Goal: Task Accomplishment & Management: Complete application form

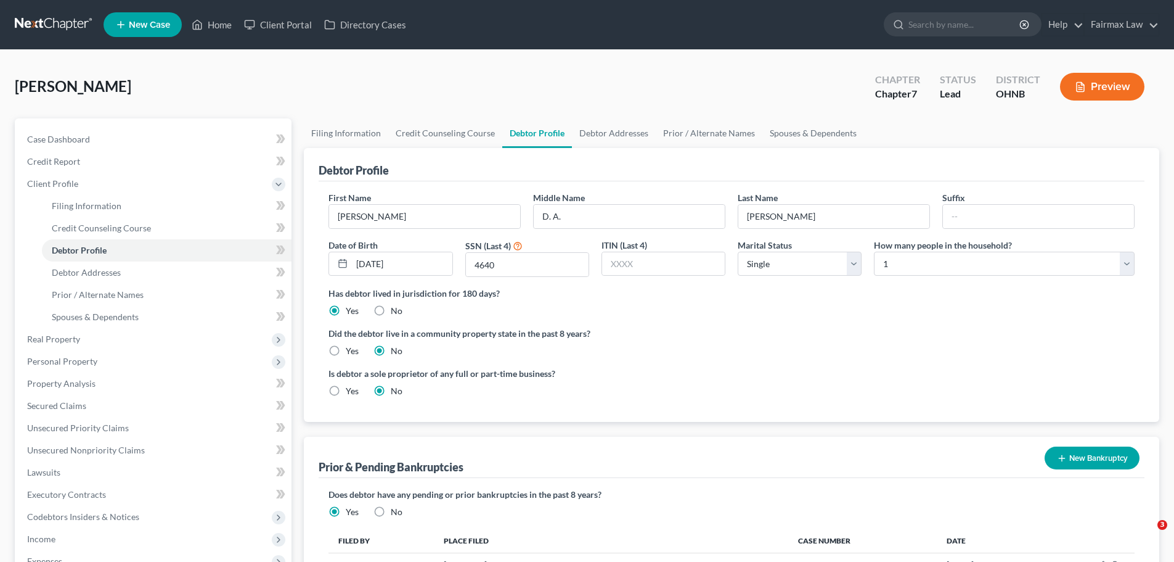
select select "0"
click at [105, 211] on link "Filing Information" at bounding box center [167, 206] width 250 height 22
select select "1"
select select "0"
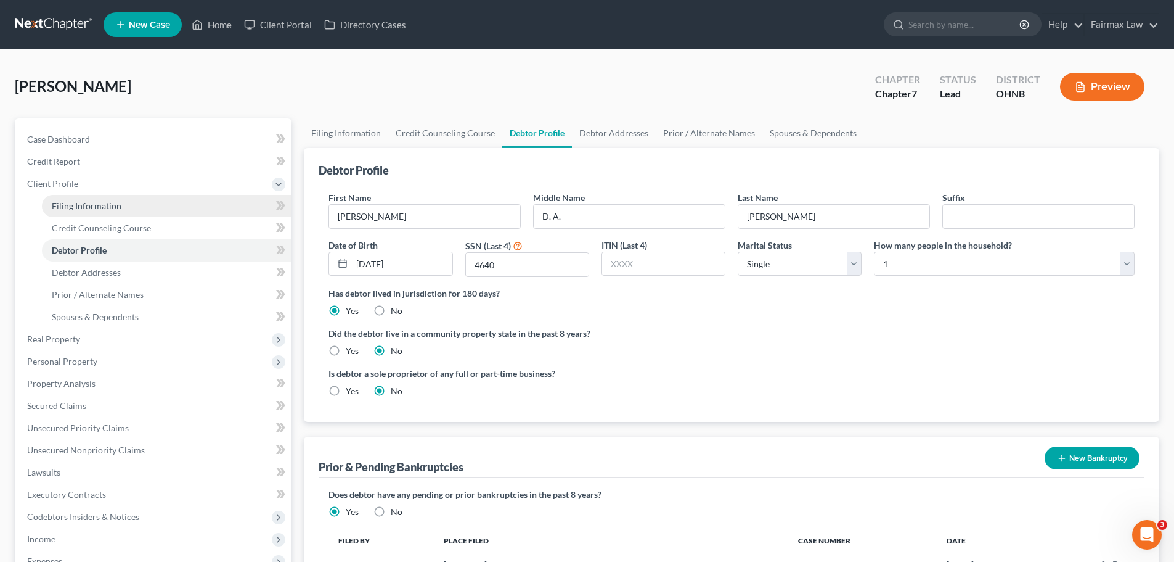
select select "0"
select select "61"
select select "16"
select select "0"
select select "36"
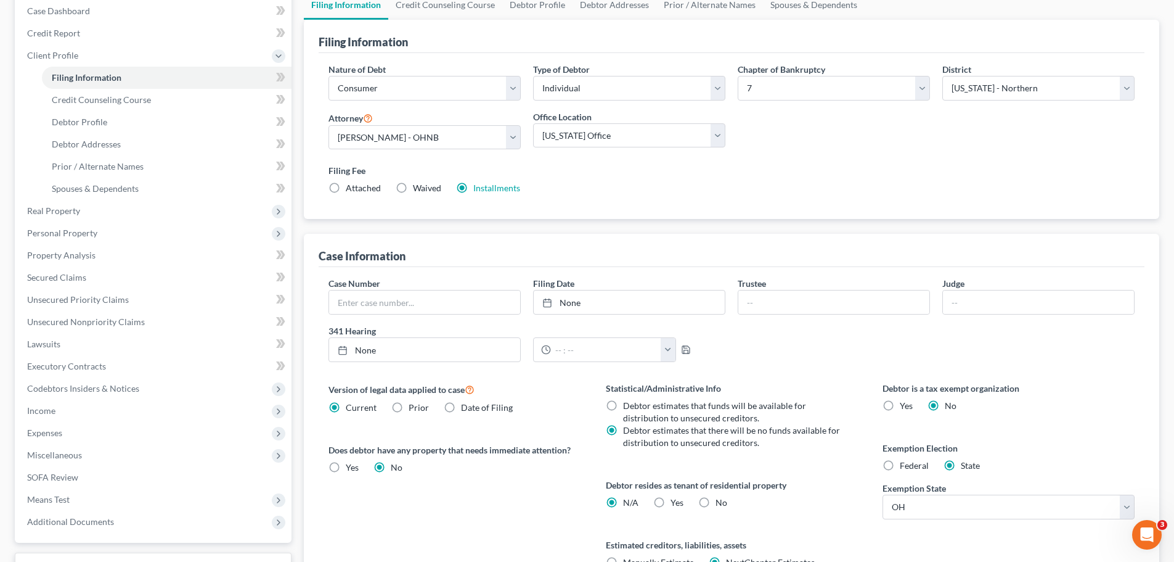
scroll to position [128, 0]
click at [76, 340] on link "Lawsuits" at bounding box center [154, 344] width 274 height 22
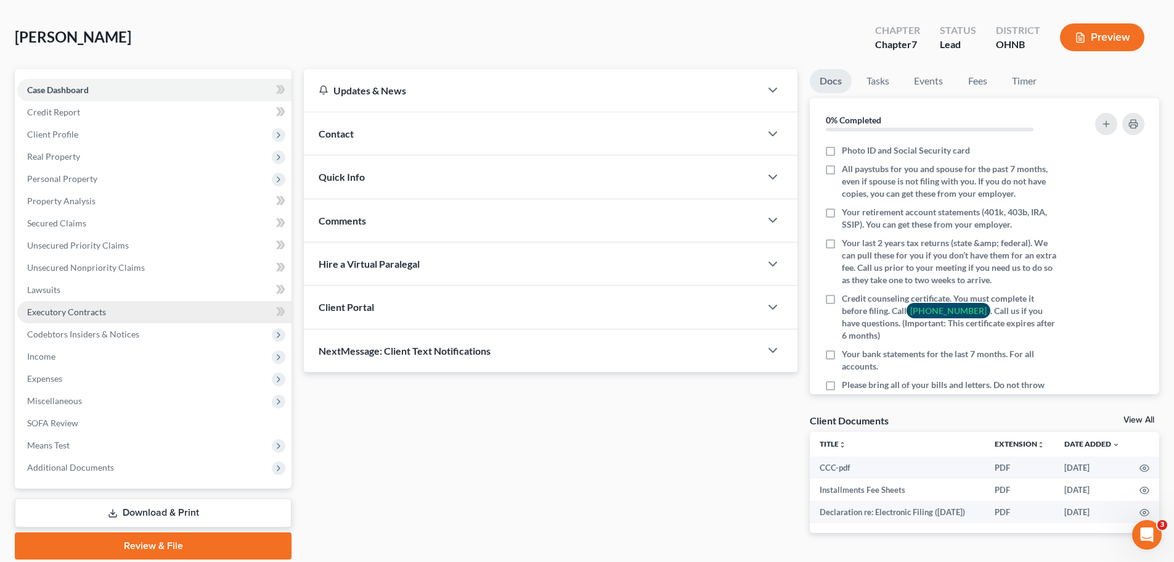
scroll to position [99, 0]
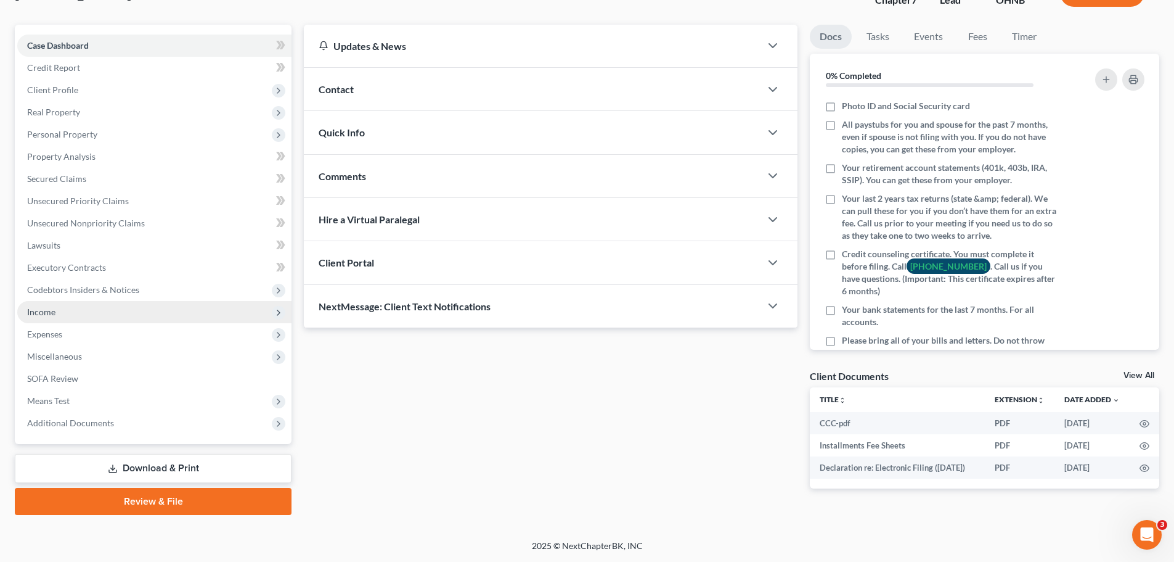
click at [68, 315] on span "Income" at bounding box center [154, 312] width 274 height 22
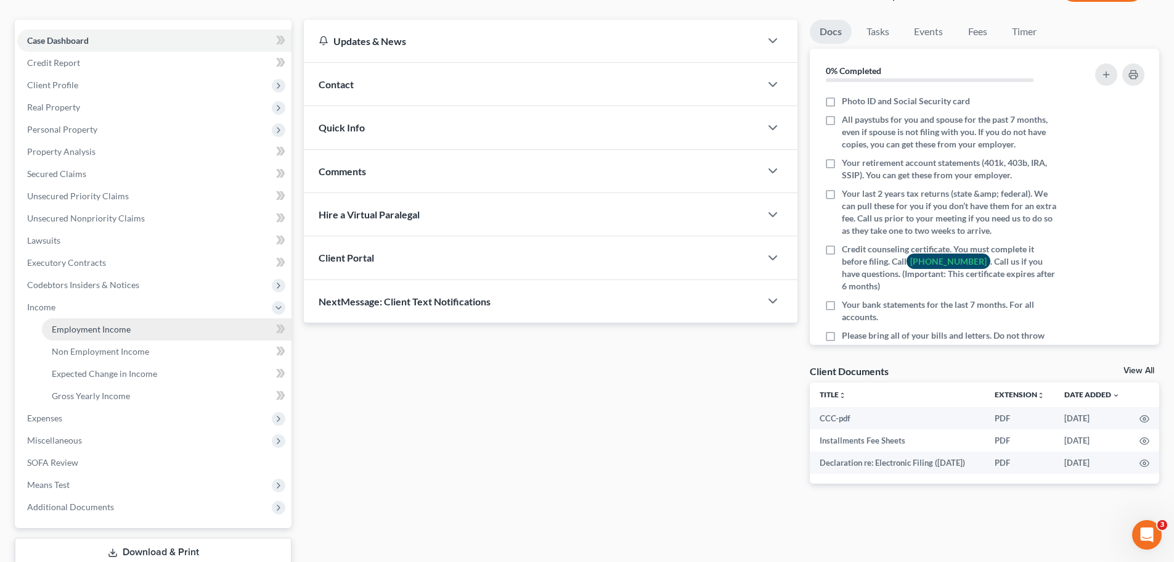
click at [68, 328] on span "Employment Income" at bounding box center [91, 329] width 79 height 10
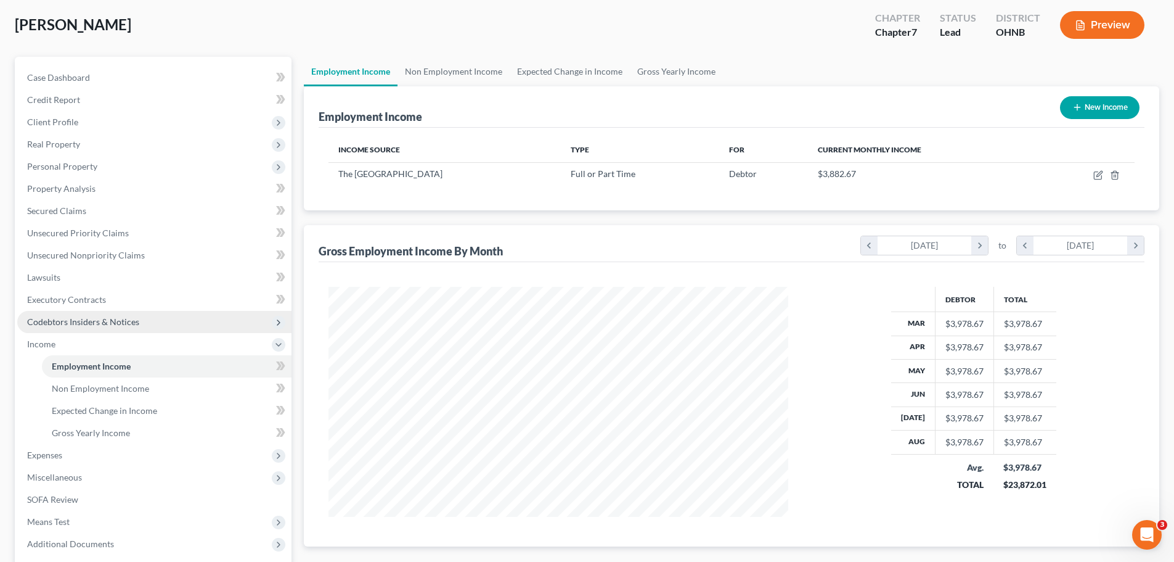
scroll to position [123, 0]
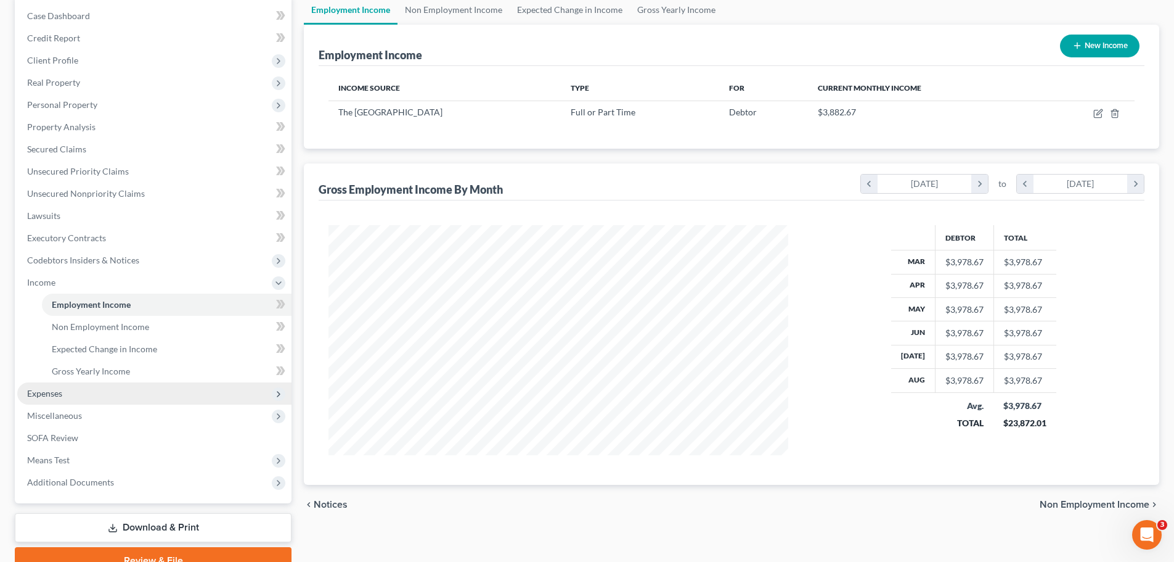
click at [81, 396] on span "Expenses" at bounding box center [154, 393] width 274 height 22
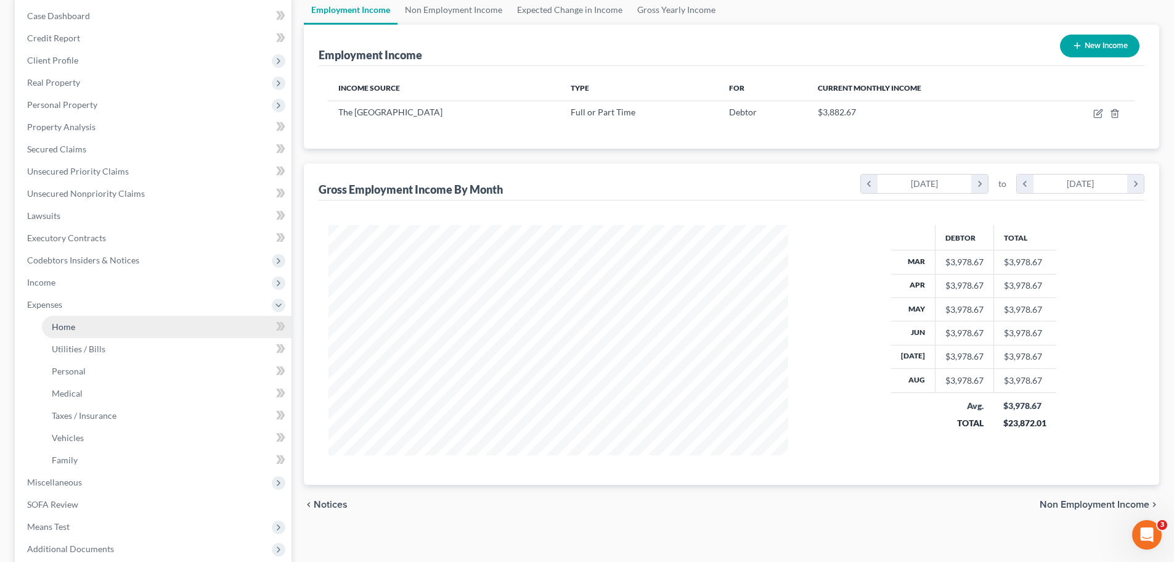
click at [104, 321] on link "Home" at bounding box center [167, 327] width 250 height 22
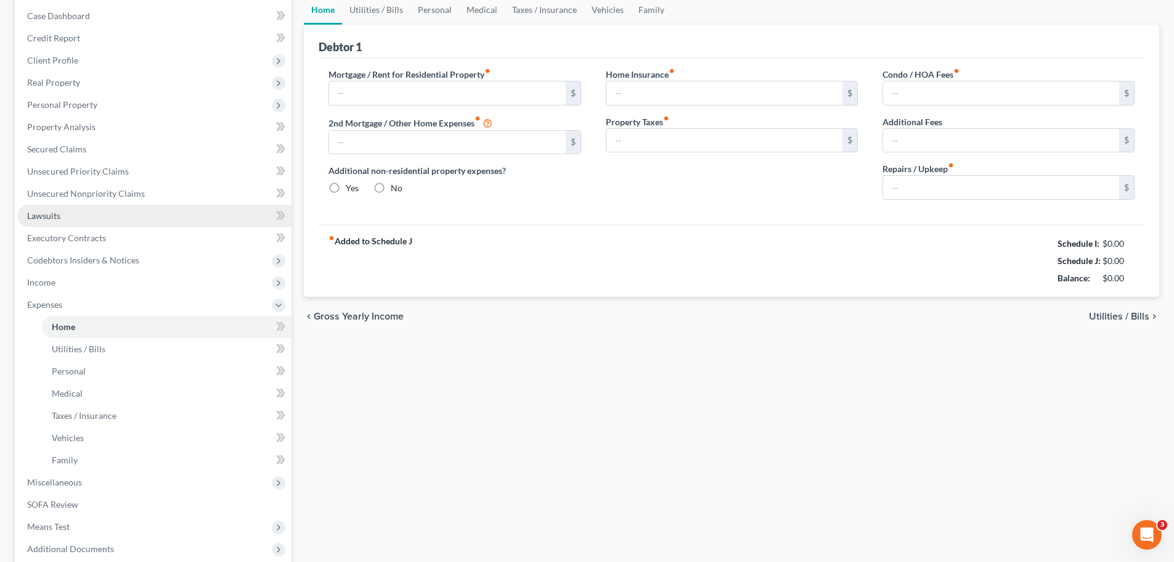
scroll to position [47, 0]
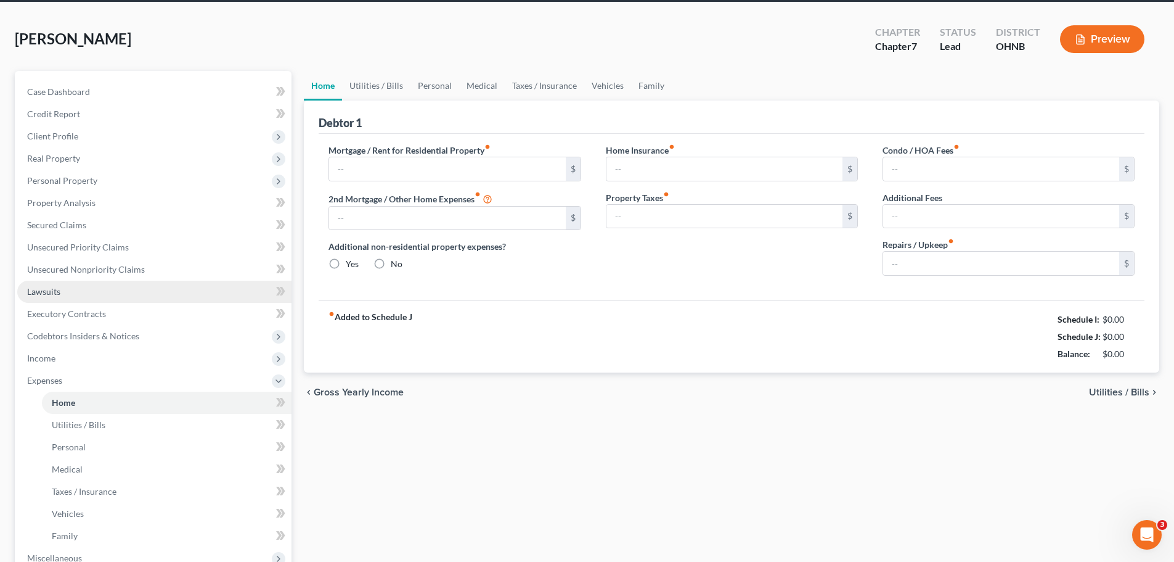
type input "800.00"
type input "0.00"
radio input "true"
type input "0.00"
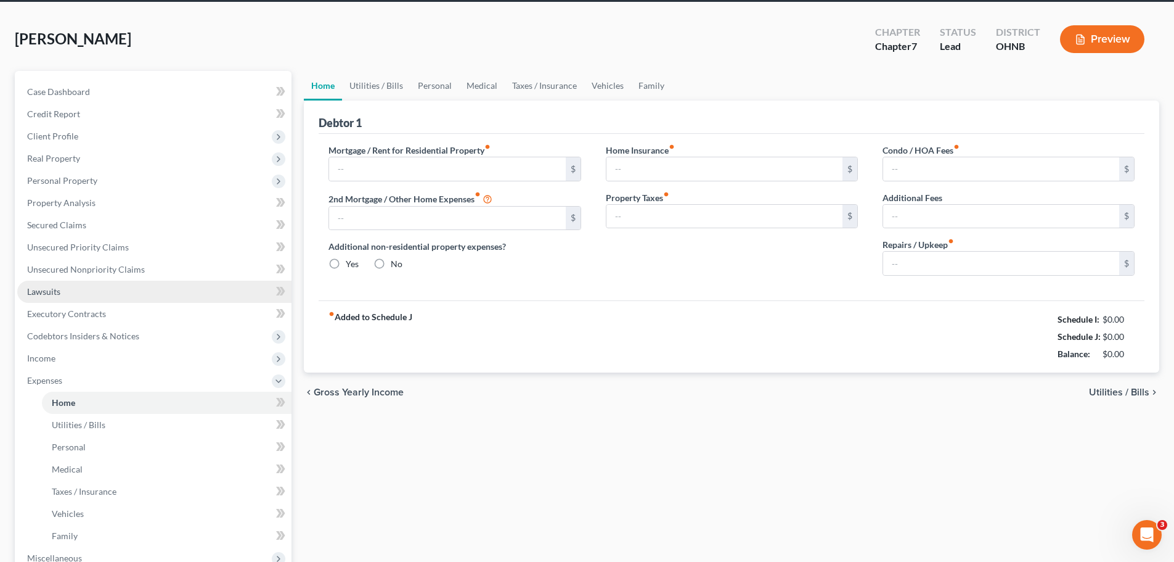
type input "0.00"
type input "20.00"
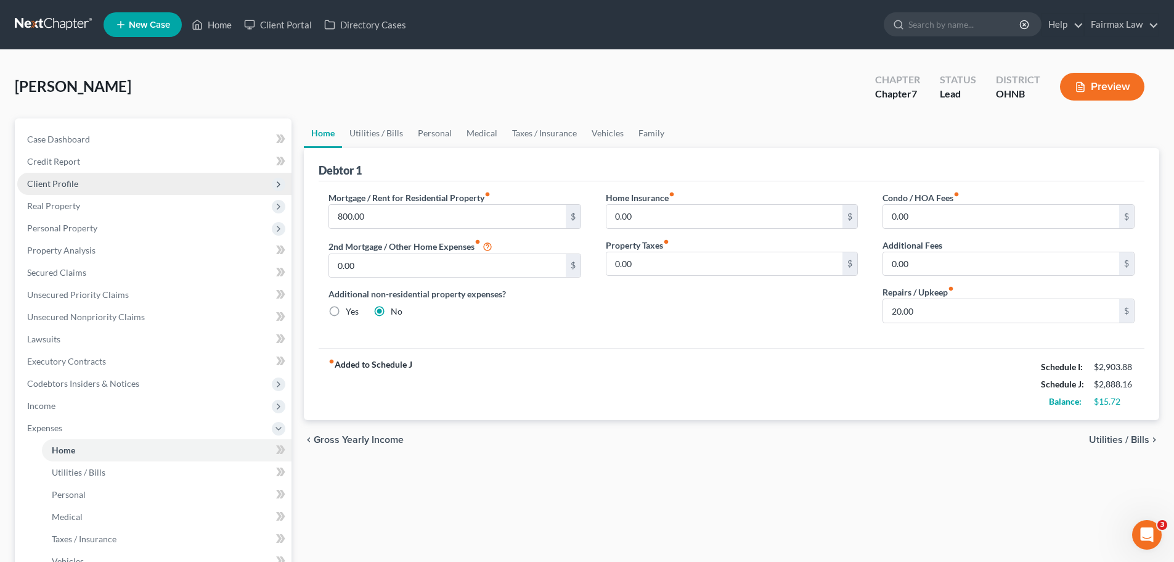
click at [91, 184] on span "Client Profile" at bounding box center [154, 184] width 274 height 22
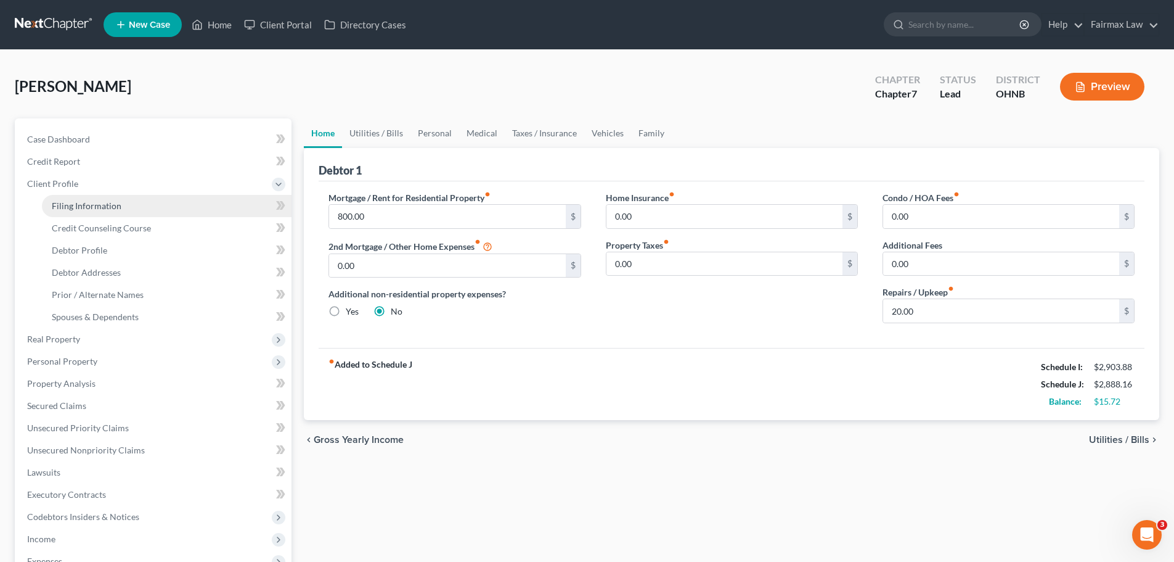
click at [81, 202] on span "Filing Information" at bounding box center [87, 205] width 70 height 10
select select "1"
select select "0"
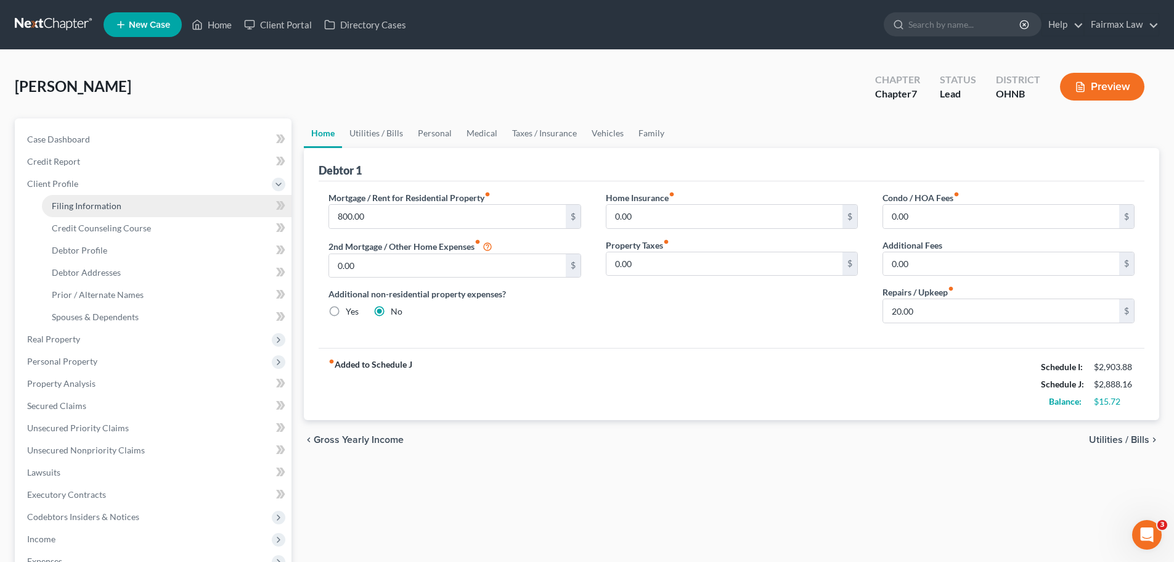
select select "36"
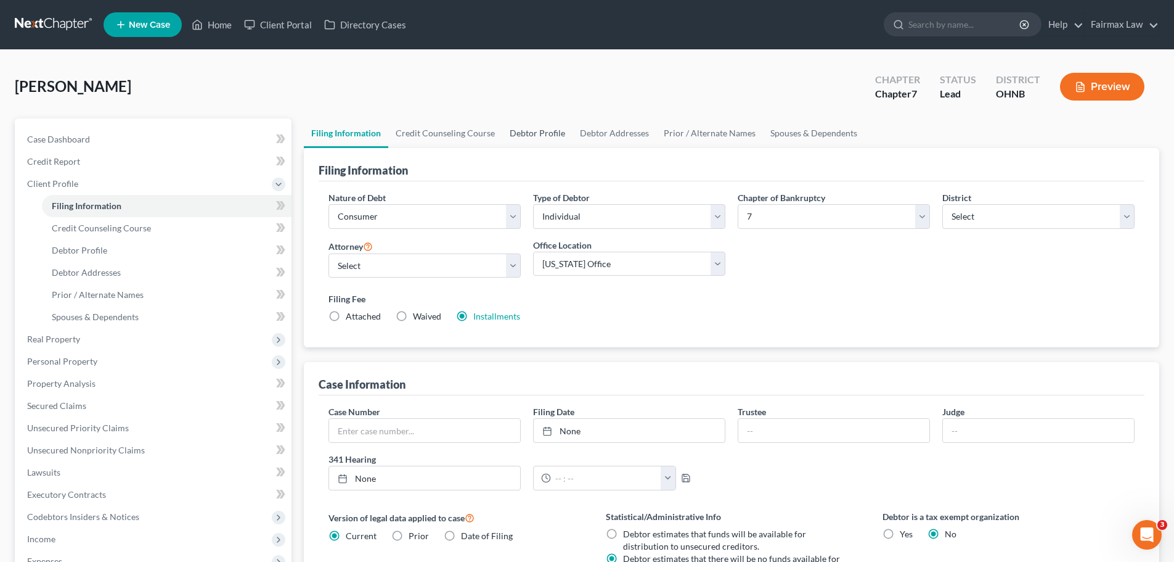
click at [532, 138] on link "Debtor Profile" at bounding box center [537, 133] width 70 height 30
select select "0"
select select "2"
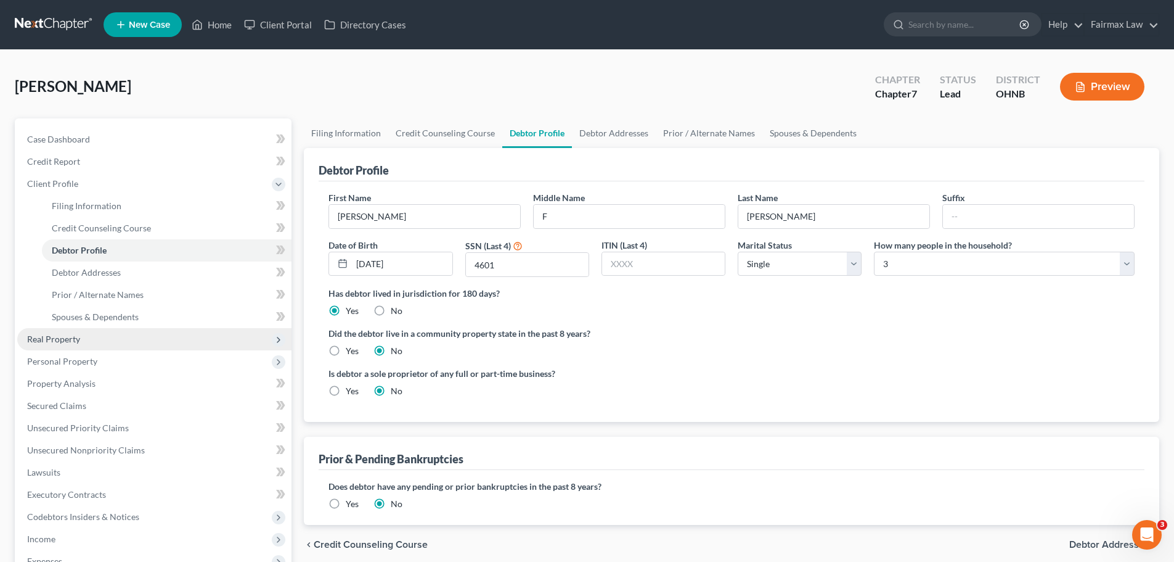
click at [96, 333] on span "Real Property" at bounding box center [154, 339] width 274 height 22
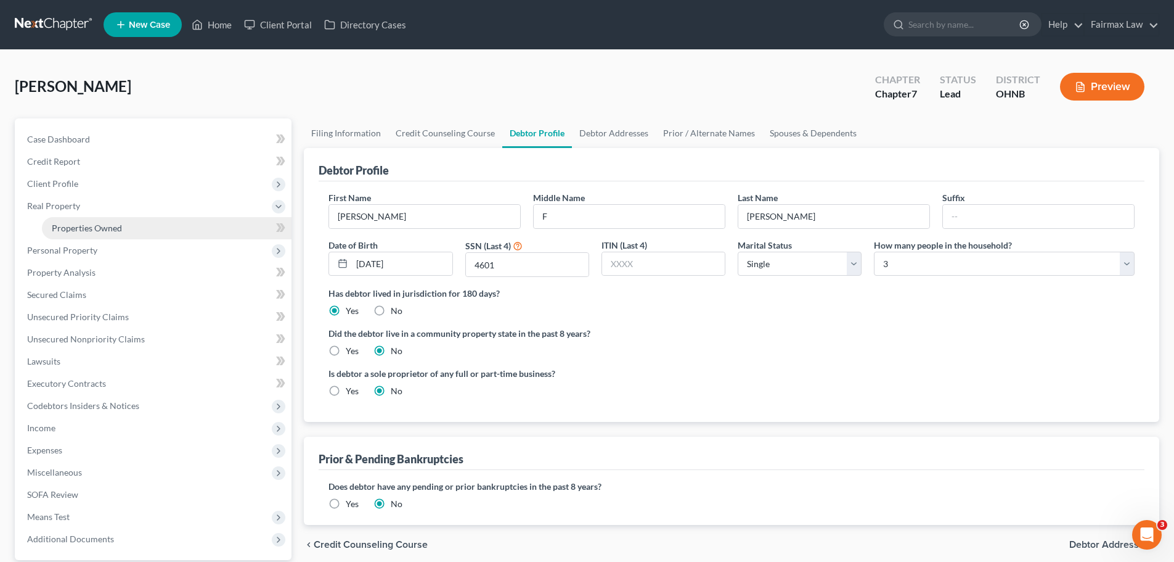
click at [94, 217] on link "Properties Owned" at bounding box center [167, 228] width 250 height 22
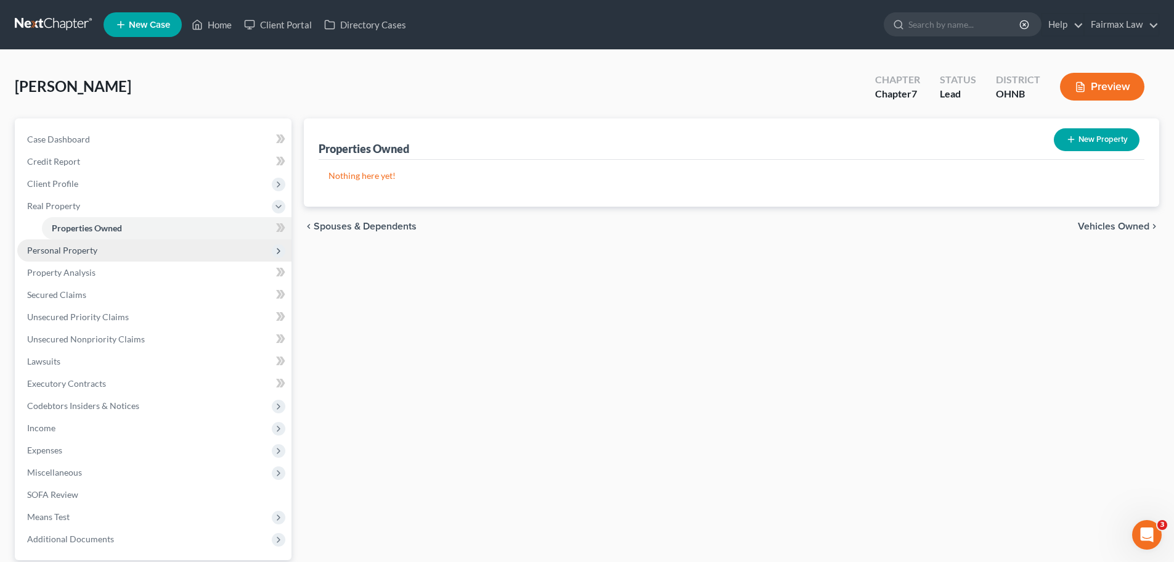
click at [95, 245] on span "Personal Property" at bounding box center [62, 250] width 70 height 10
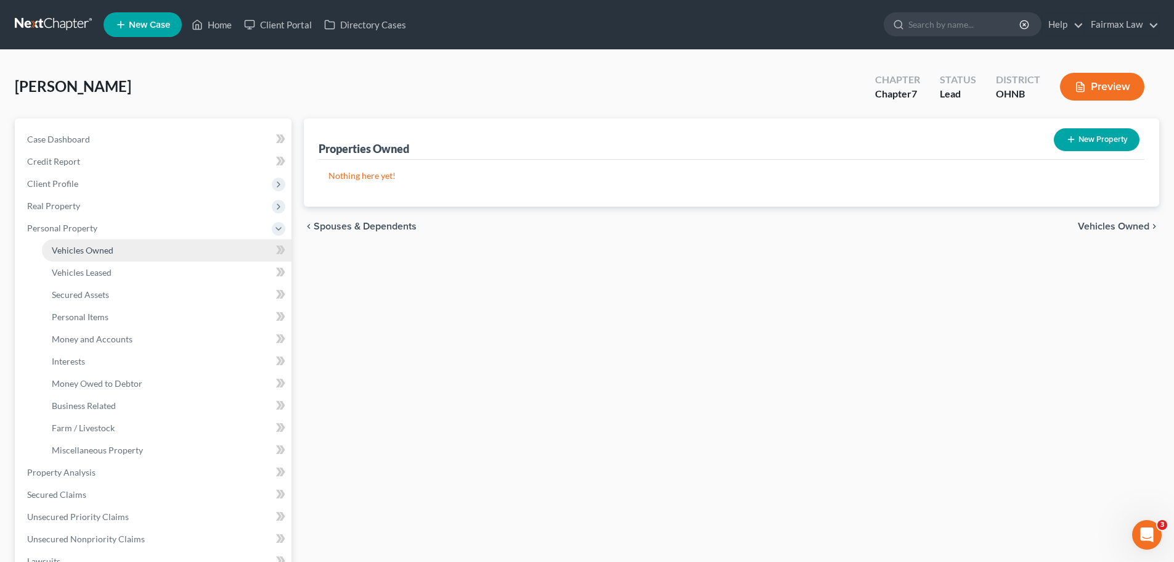
click at [92, 240] on link "Vehicles Owned" at bounding box center [167, 250] width 250 height 22
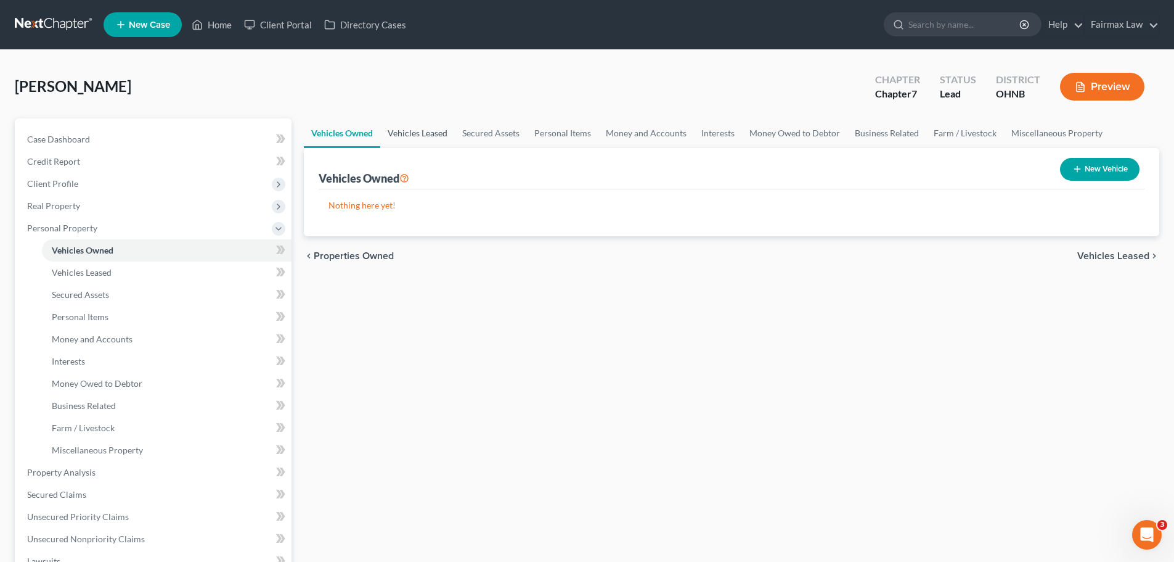
click at [417, 133] on link "Vehicles Leased" at bounding box center [417, 133] width 75 height 30
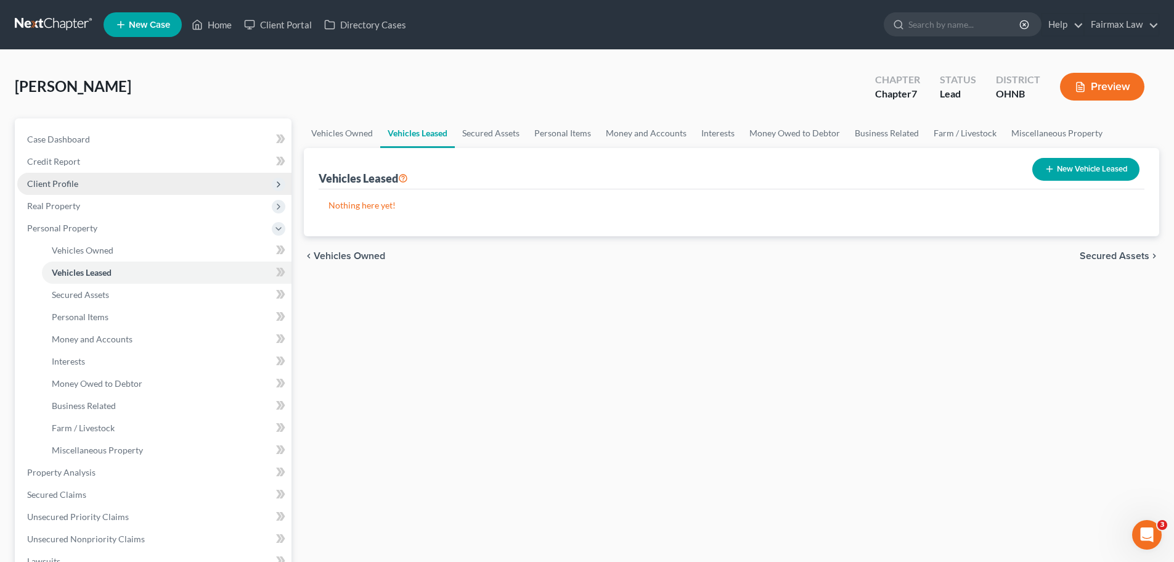
click at [74, 176] on span "Client Profile" at bounding box center [154, 184] width 274 height 22
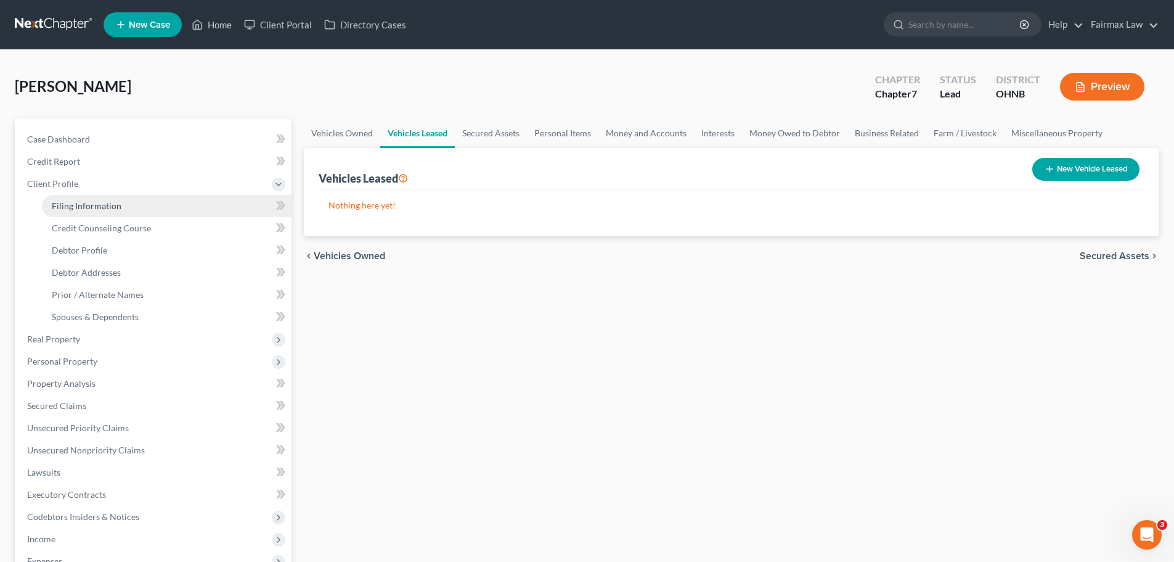
click at [85, 198] on link "Filing Information" at bounding box center [167, 206] width 250 height 22
select select "1"
select select "0"
select select "61"
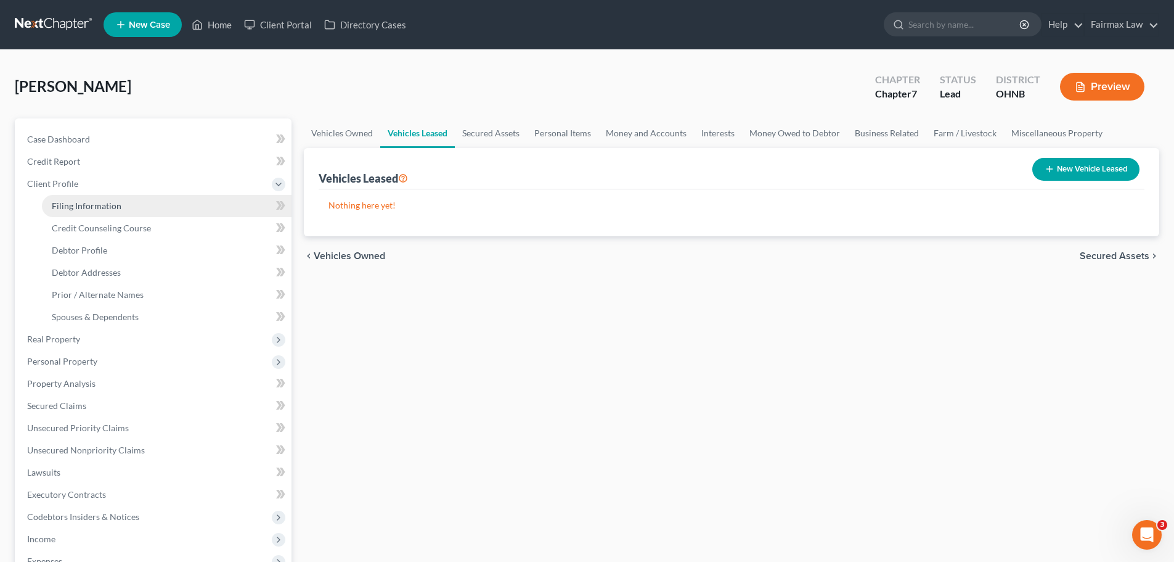
select select "16"
select select "0"
select select "36"
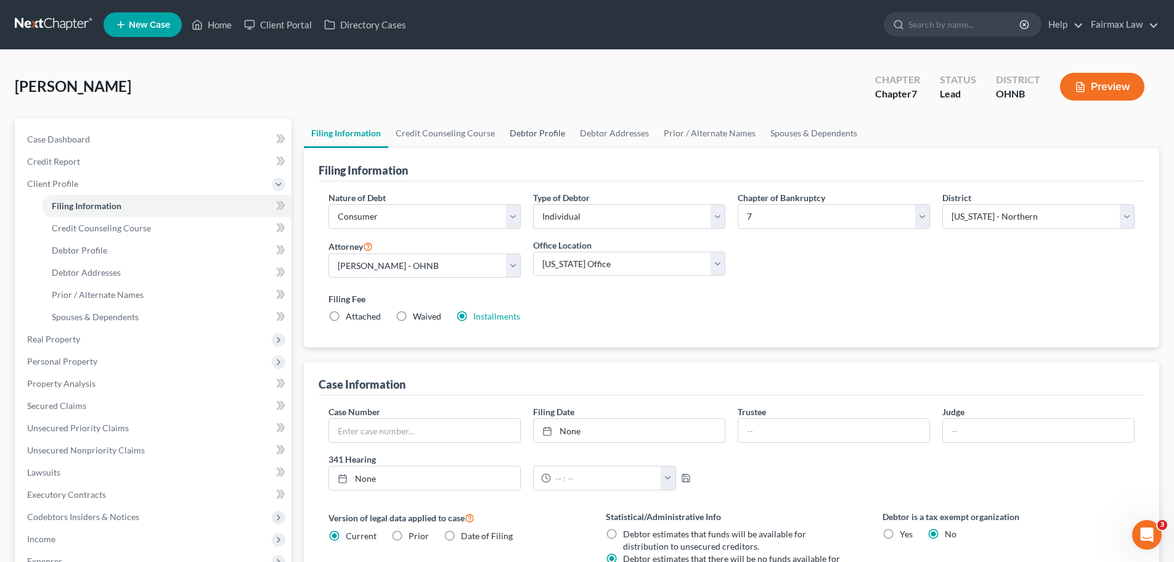
click at [515, 128] on link "Debtor Profile" at bounding box center [537, 133] width 70 height 30
select select "0"
select select "2"
